Goal: Task Accomplishment & Management: Use online tool/utility

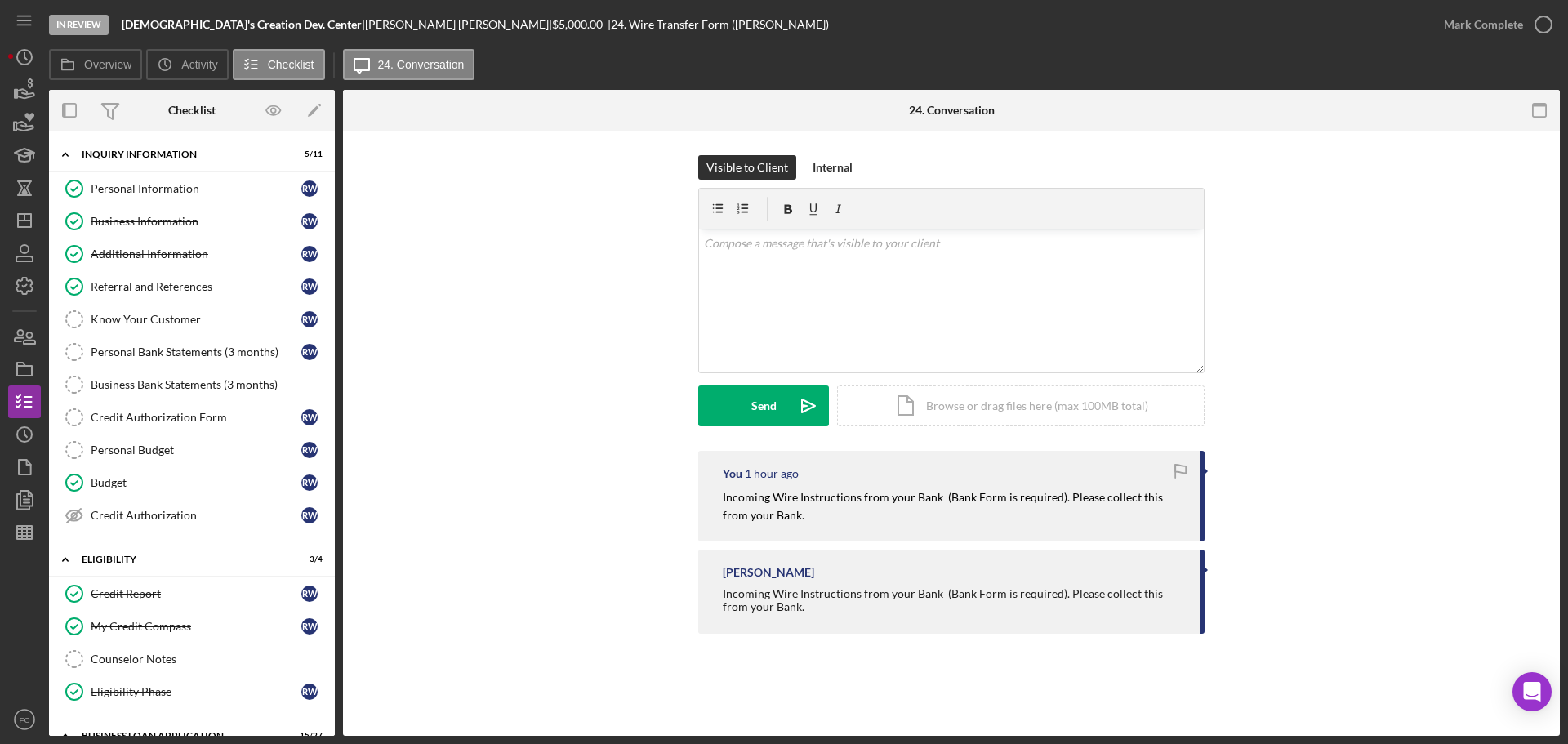
scroll to position [82, 0]
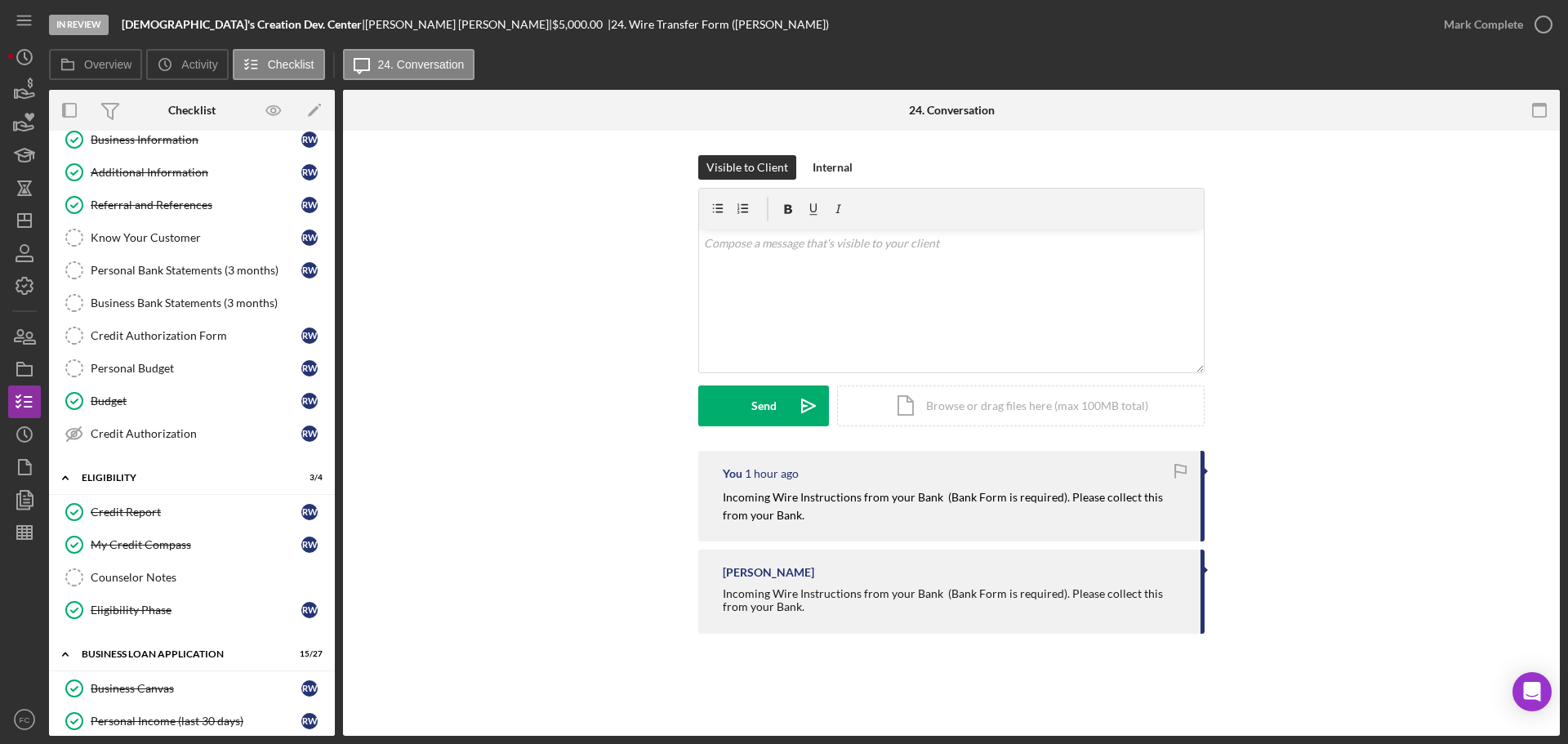
click at [1467, 459] on div "You 1 hour ago Incoming Wire Instructions from your Bank (Bank Form is required…" at bounding box center [951, 546] width 1168 height 191
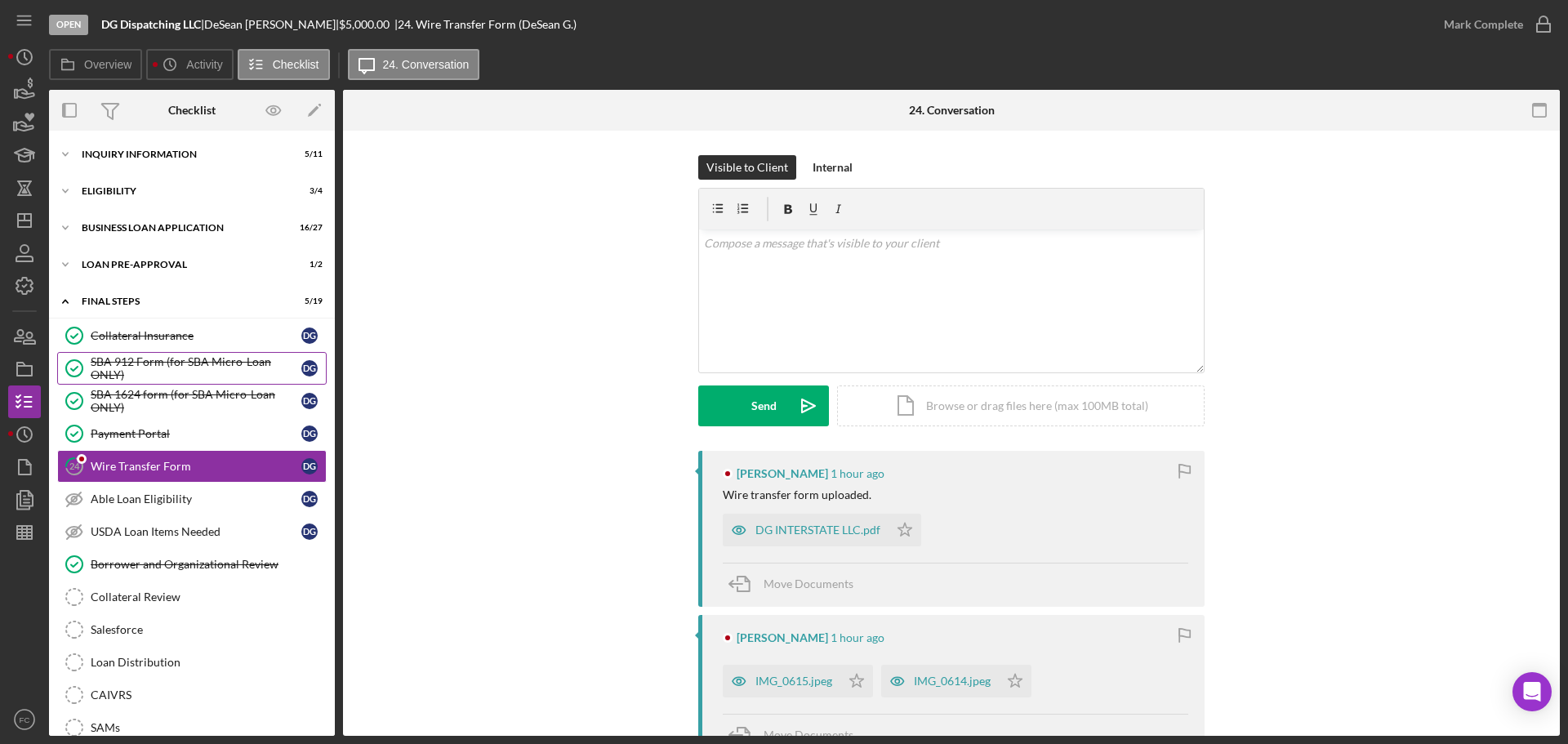
scroll to position [34, 0]
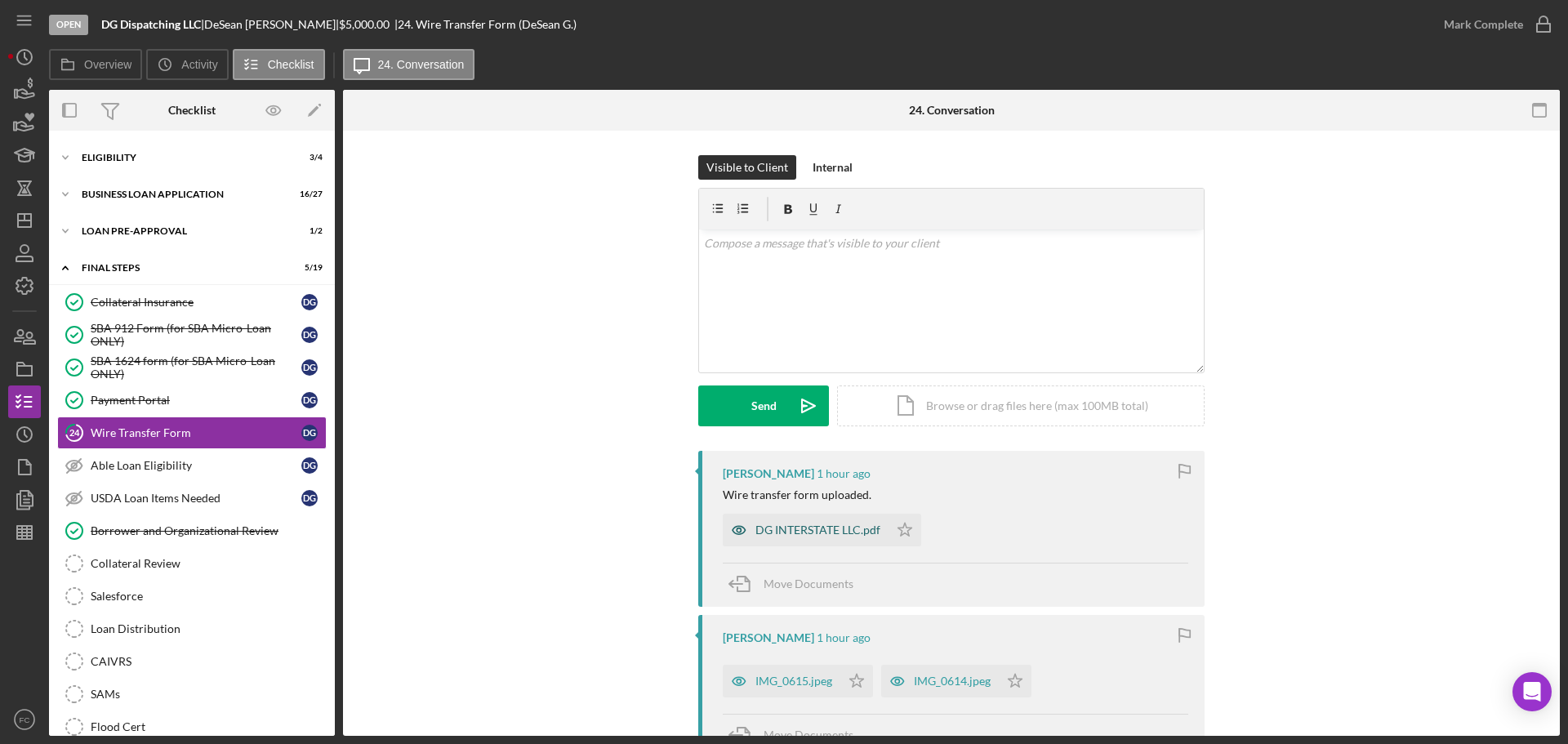
click at [795, 527] on div "DG INTERSTATE LLC.pdf" at bounding box center [817, 530] width 125 height 13
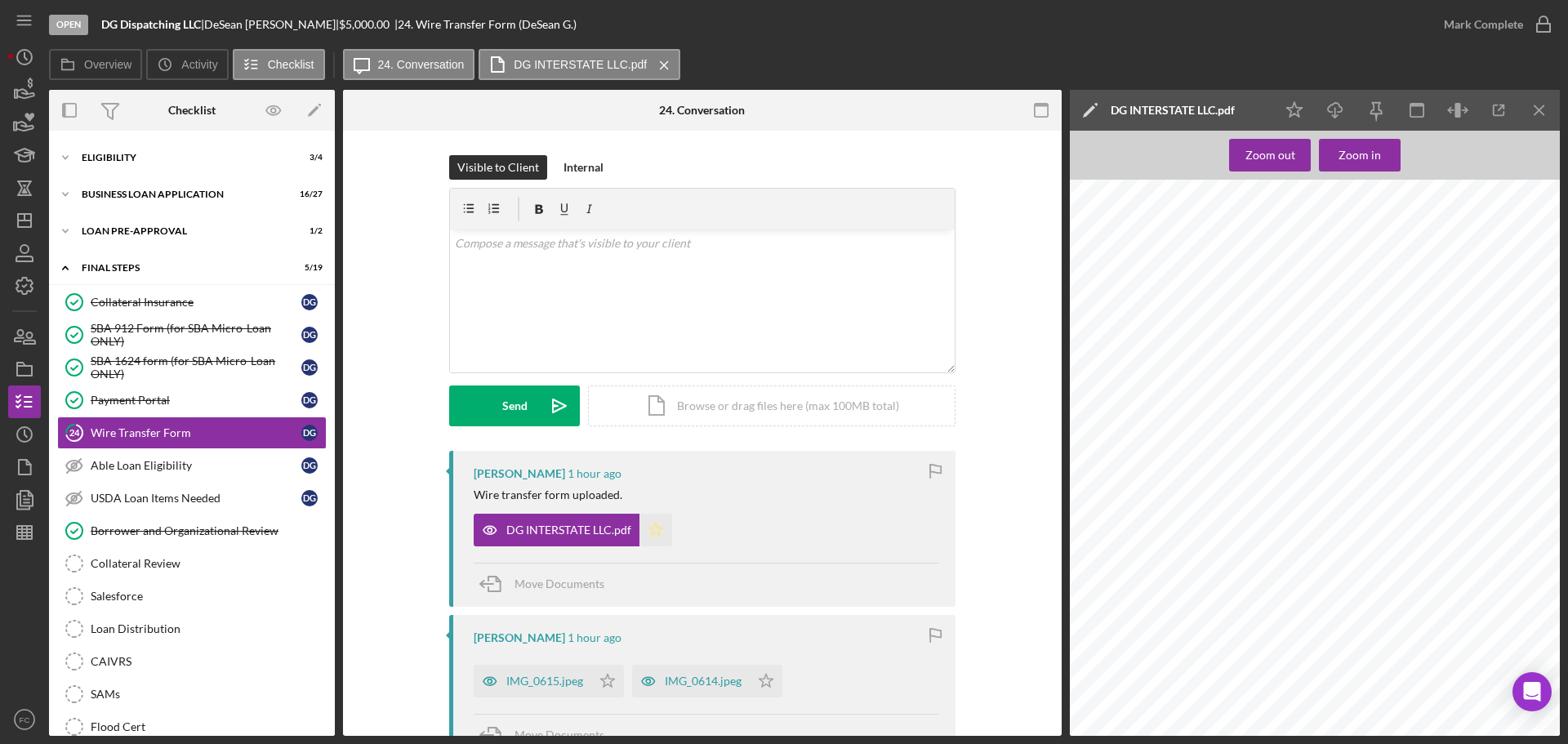
click at [650, 535] on polygon "button" at bounding box center [656, 529] width 14 height 13
click at [1543, 26] on icon "button" at bounding box center [1543, 25] width 41 height 41
